Goal: Go to known website: Access a specific website the user already knows

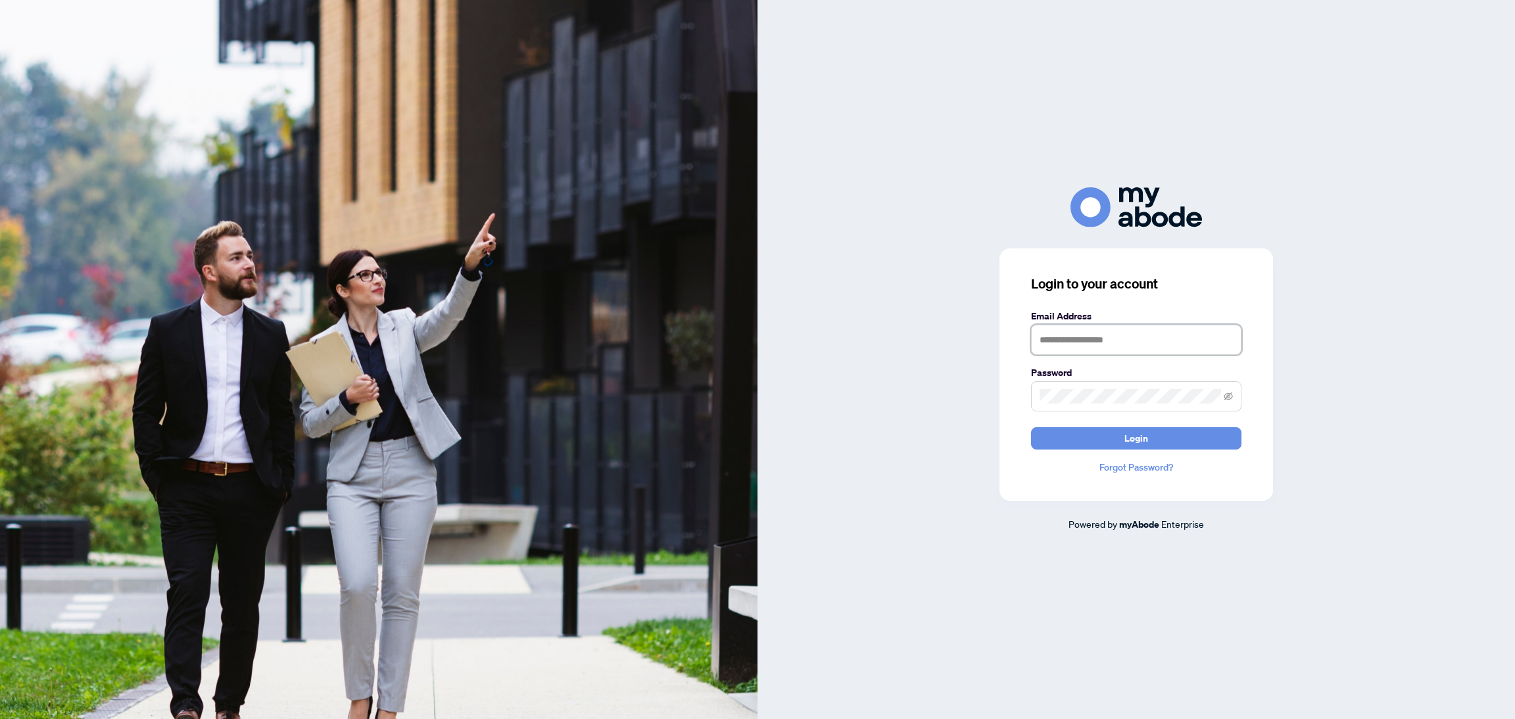
click at [1099, 341] on input "text" at bounding box center [1136, 340] width 210 height 30
type input "**********"
click at [1142, 441] on span "Login" at bounding box center [1137, 438] width 24 height 21
